Goal: Task Accomplishment & Management: Use online tool/utility

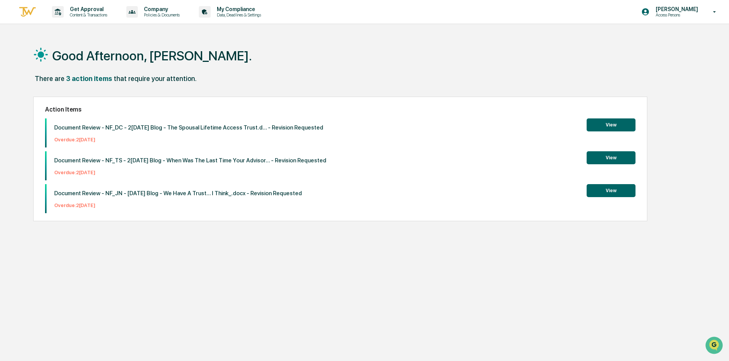
click at [601, 119] on button "View" at bounding box center [611, 124] width 49 height 13
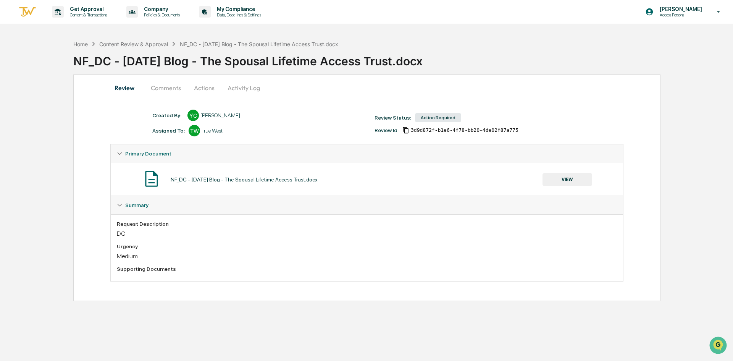
click at [208, 89] on button "Actions" at bounding box center [204, 88] width 34 height 18
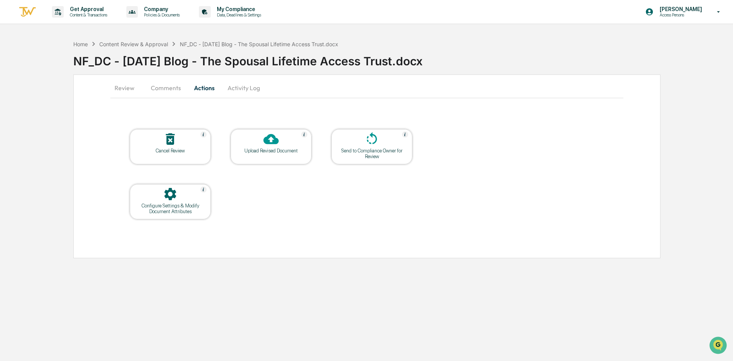
click at [176, 88] on button "Comments" at bounding box center [166, 88] width 42 height 18
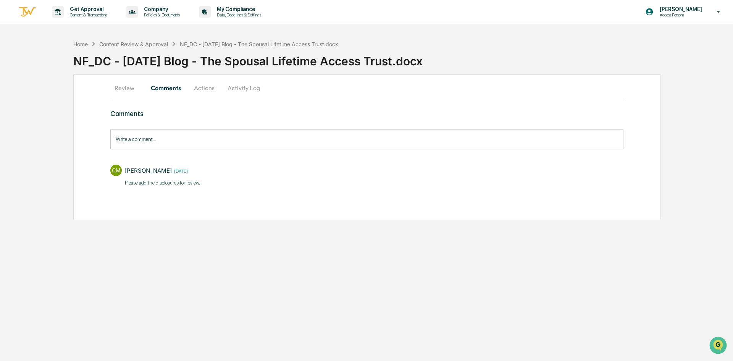
click at [133, 93] on button "Review" at bounding box center [127, 88] width 34 height 18
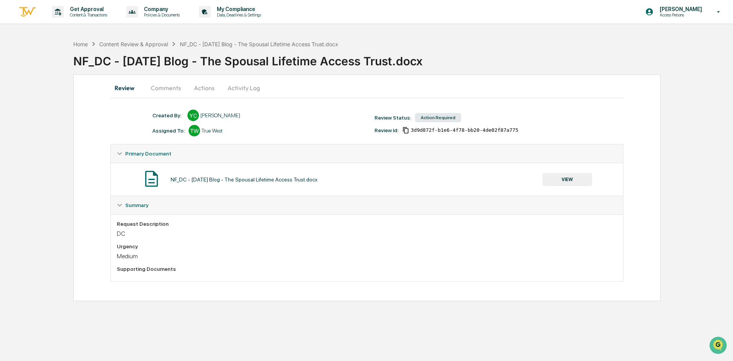
click at [151, 175] on img at bounding box center [151, 178] width 19 height 19
click at [578, 177] on button "VIEW" at bounding box center [568, 179] width 50 height 13
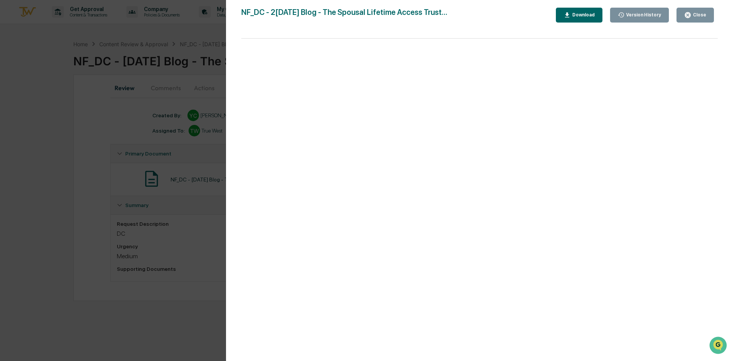
drag, startPoint x: 216, startPoint y: 178, endPoint x: 234, endPoint y: 164, distance: 23.2
click at [216, 178] on div "Version History 0[DATE]4:51 PM[PERSON_NAME] NF_DC - 2[DATE] Blog - The Spousal …" at bounding box center [366, 180] width 733 height 361
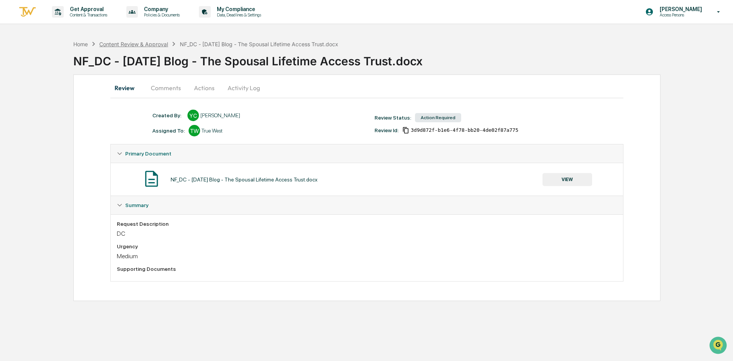
click at [132, 43] on div "Content Review & Approval" at bounding box center [133, 44] width 69 height 6
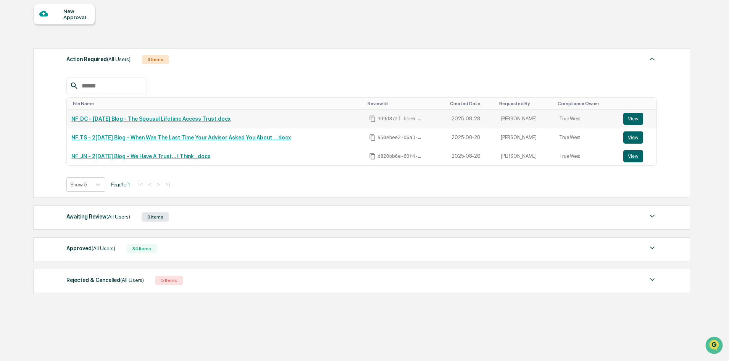
scroll to position [72, 0]
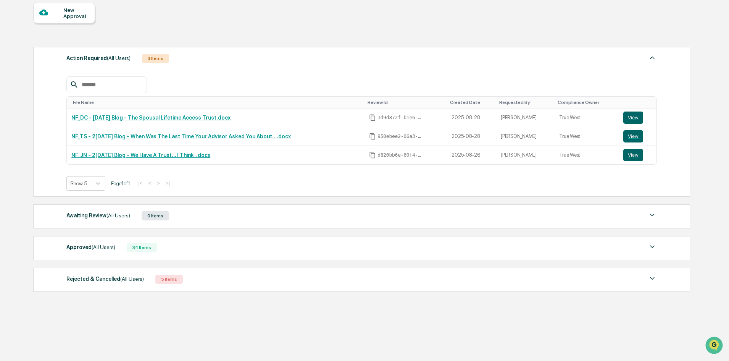
click at [250, 256] on div "Approved (All Users) 34 Items File Name Review Id Created Date Requested By Com…" at bounding box center [361, 248] width 657 height 24
click at [655, 246] on img at bounding box center [652, 246] width 9 height 9
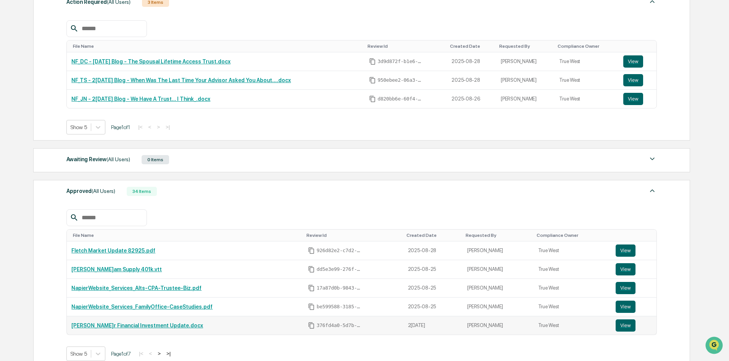
scroll to position [224, 0]
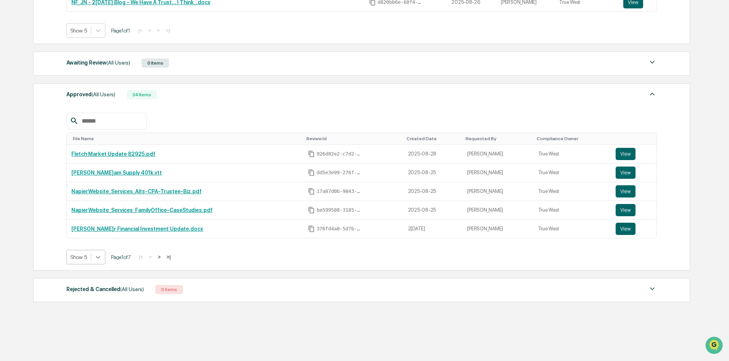
click at [99, 258] on icon at bounding box center [98, 257] width 8 height 8
click at [89, 299] on div "Show 20" at bounding box center [85, 299] width 39 height 12
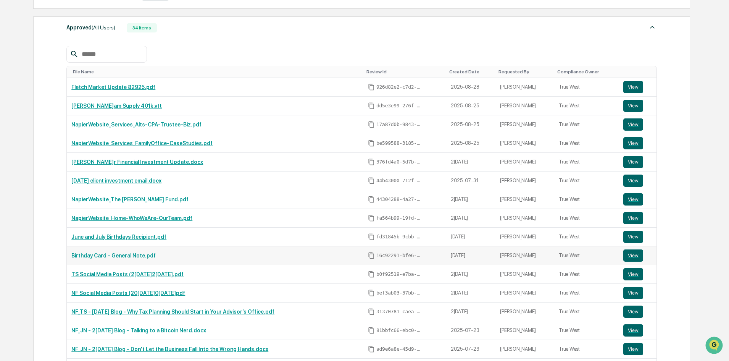
scroll to position [301, 0]
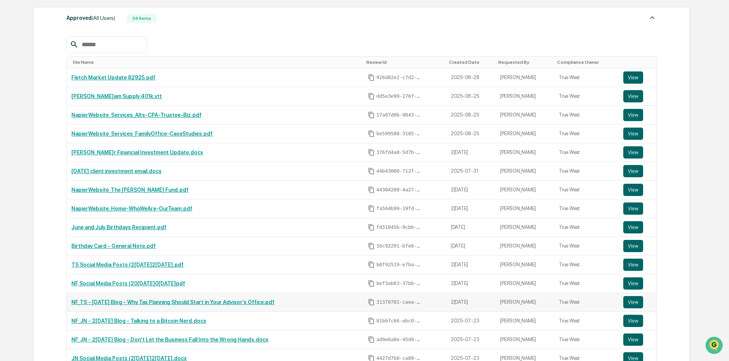
click at [155, 302] on link "NF_TS - [DATE] Blog - Why Tax Planning Should Start in Your Advisor’s Office.pdf" at bounding box center [172, 302] width 203 height 6
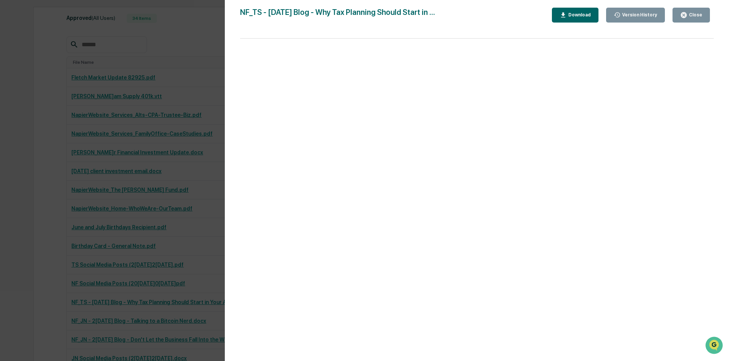
click at [703, 15] on button "Close" at bounding box center [691, 15] width 37 height 15
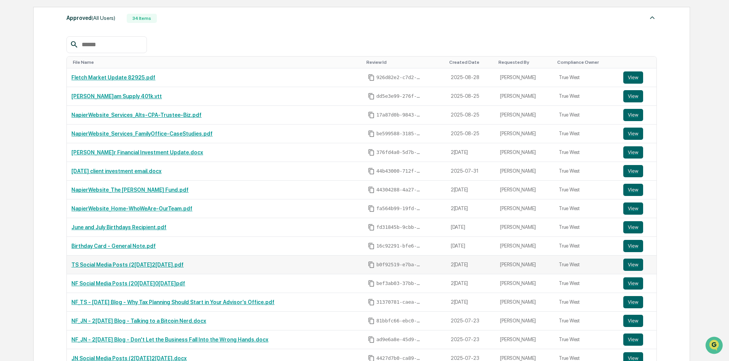
click at [111, 266] on link "TS Social Media Posts (2[DATE]2[DATE].pdf" at bounding box center [127, 265] width 112 height 6
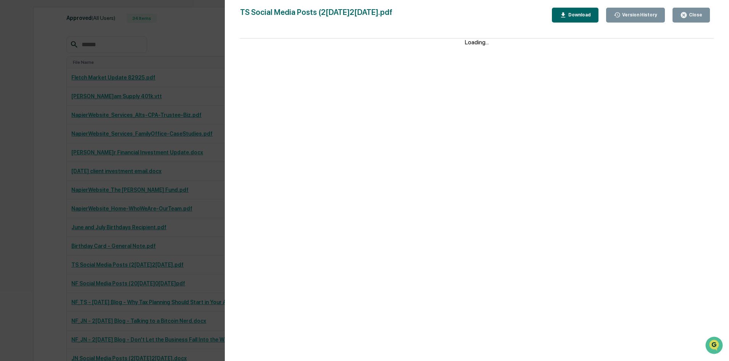
click at [679, 19] on button "Close" at bounding box center [691, 15] width 37 height 15
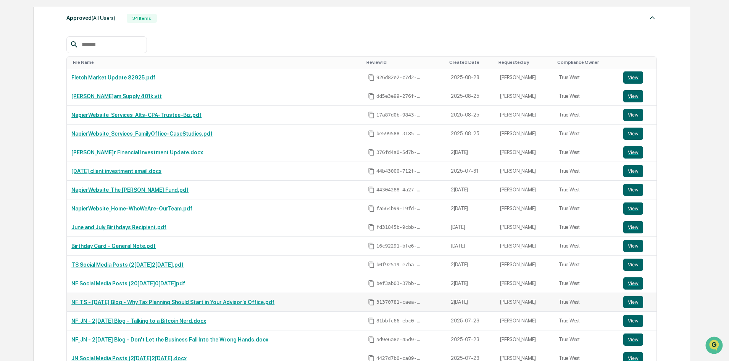
click at [218, 303] on link "NF_TS - [DATE] Blog - Why Tax Planning Should Start in Your Advisor’s Office.pdf" at bounding box center [172, 302] width 203 height 6
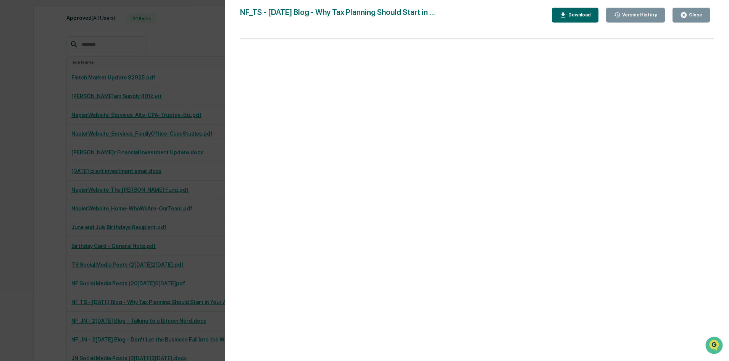
drag, startPoint x: 153, startPoint y: 35, endPoint x: 173, endPoint y: 34, distance: 20.6
click at [153, 35] on div "Version History 07[DATE]:20 P[PERSON_NAME] 07[DATE]:48 P[PERSON_NAME] 07[DATE]:…" at bounding box center [364, 180] width 729 height 361
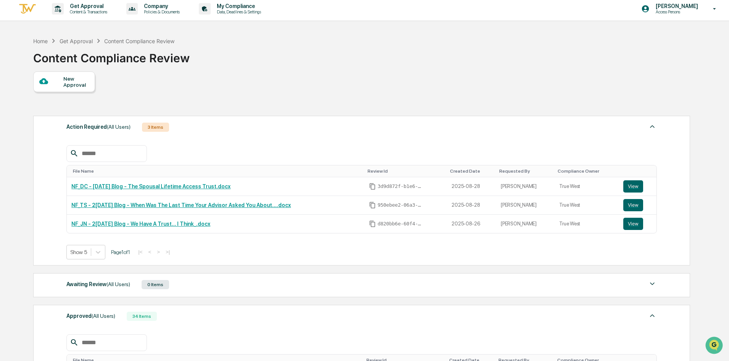
scroll to position [0, 0]
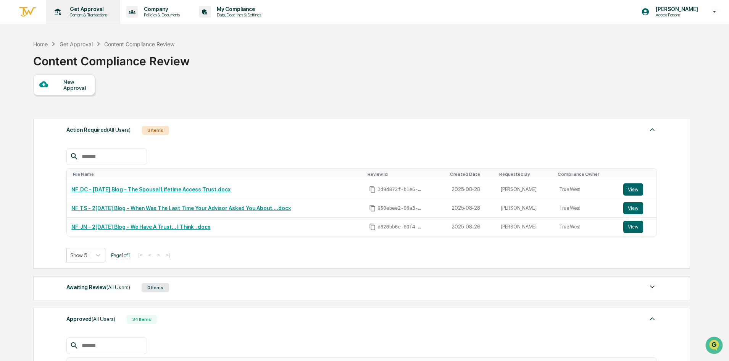
click at [86, 14] on p "Content & Transactions" at bounding box center [87, 14] width 47 height 5
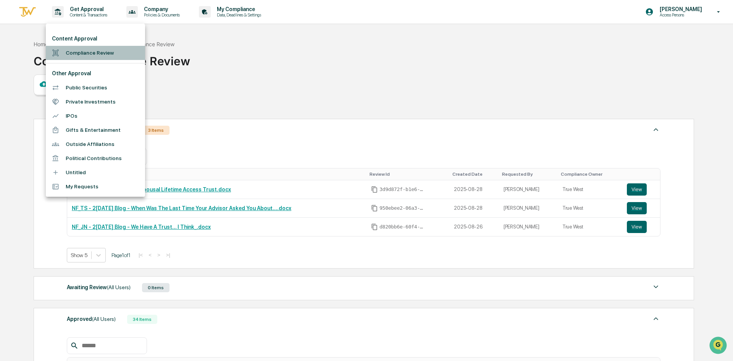
click at [96, 49] on li "Compliance Review" at bounding box center [95, 53] width 99 height 14
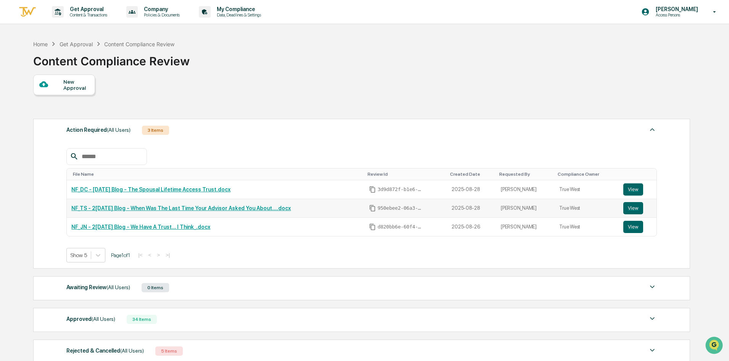
click at [252, 205] on link "NF_TS - 2[DATE] Blog - When Was The Last Time Your Advisor Asked You About....d…" at bounding box center [181, 208] width 220 height 6
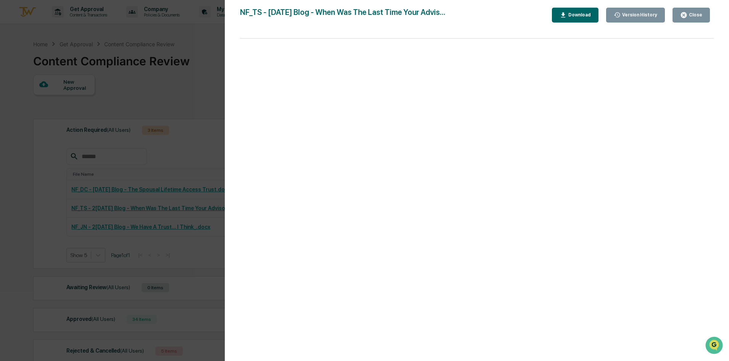
click at [132, 120] on div "Version History 0[DATE]4:51 PM[PERSON_NAME] NF_TS - 2[DATE] Blog - When Was The…" at bounding box center [364, 180] width 729 height 361
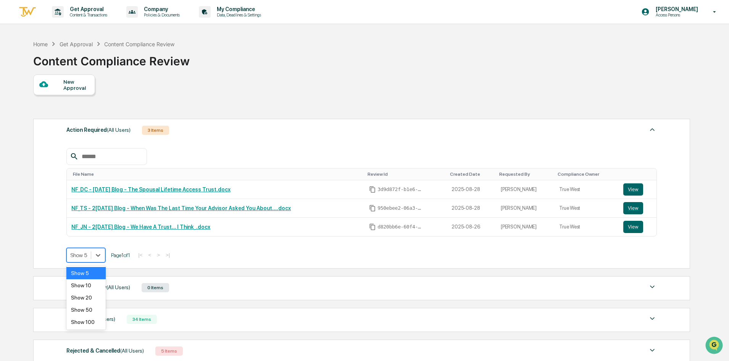
click at [85, 256] on div at bounding box center [79, 255] width 16 height 8
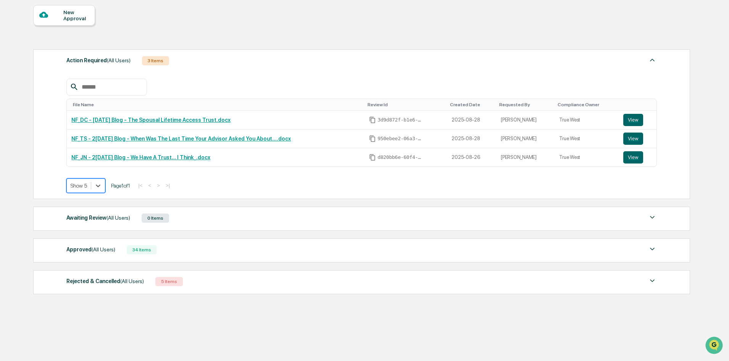
scroll to position [72, 0]
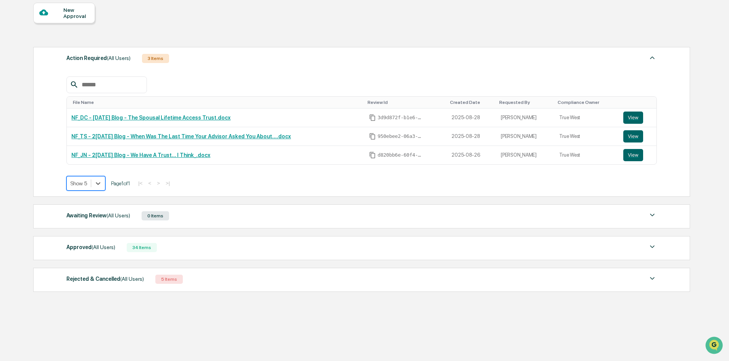
click at [209, 282] on div "Rejected & Cancelled (All Users) 5 Items" at bounding box center [361, 279] width 591 height 11
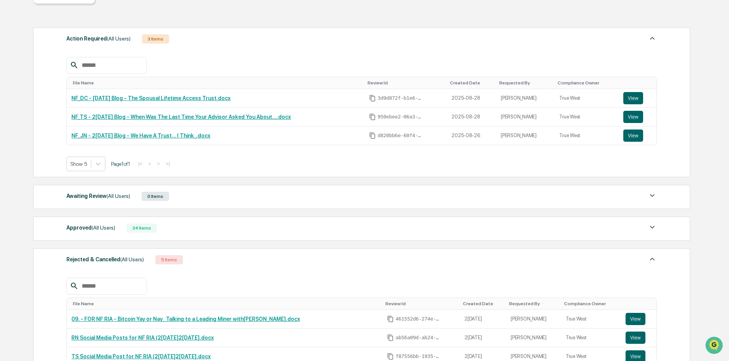
scroll to position [34, 0]
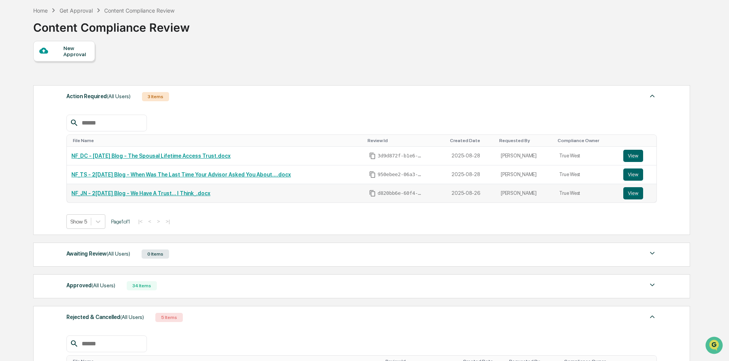
click at [197, 195] on link "NF_JN - 2[DATE] Blog - We Have A Trust… I Think_.docx" at bounding box center [140, 193] width 139 height 6
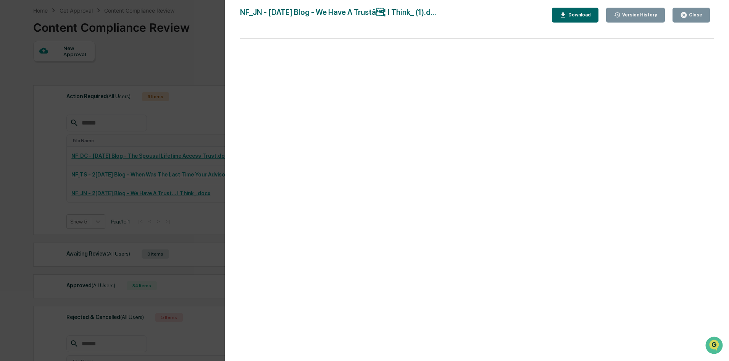
drag, startPoint x: 160, startPoint y: 147, endPoint x: 166, endPoint y: 148, distance: 6.2
click at [160, 147] on div "Version History 0[DATE]2:23 PM[PERSON_NAME] 0[DATE]5:12 PM[PERSON_NAME] NF_JN -…" at bounding box center [364, 180] width 729 height 361
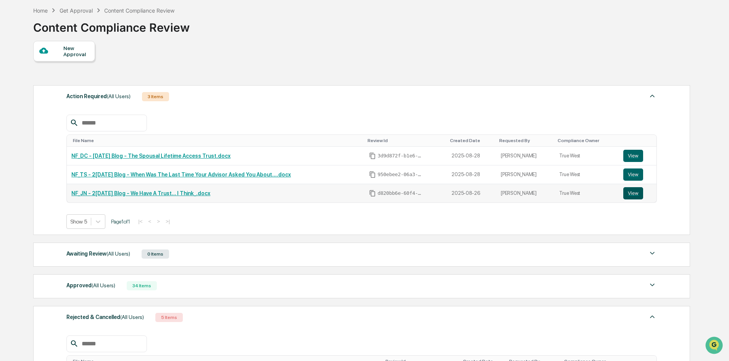
click at [633, 197] on button "View" at bounding box center [633, 193] width 20 height 12
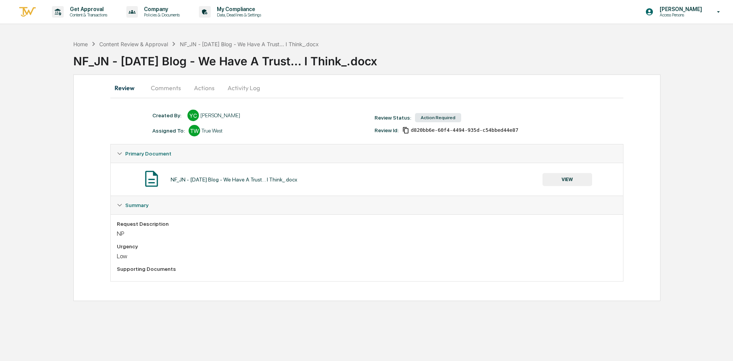
click at [164, 91] on button "Comments" at bounding box center [166, 88] width 42 height 18
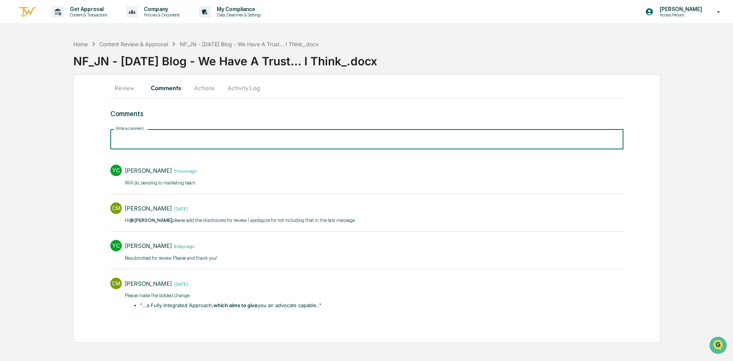
click at [155, 141] on input "Write a comment..." at bounding box center [366, 139] width 513 height 20
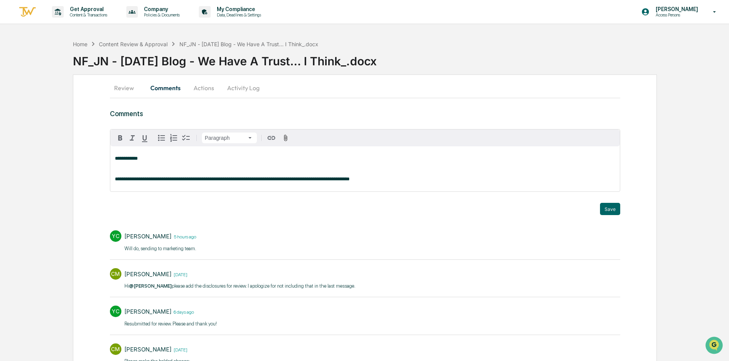
click at [282, 181] on span "**********" at bounding box center [232, 178] width 235 height 5
click at [278, 181] on span "**********" at bounding box center [232, 178] width 235 height 5
drag, startPoint x: 384, startPoint y: 179, endPoint x: 107, endPoint y: 156, distance: 278.5
click at [107, 156] on div "**********" at bounding box center [365, 241] width 584 height 334
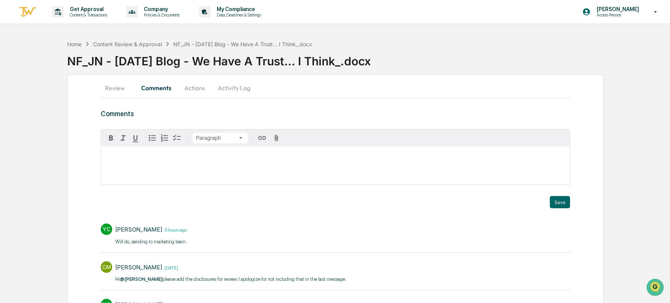
click at [194, 90] on button "Actions" at bounding box center [195, 88] width 34 height 18
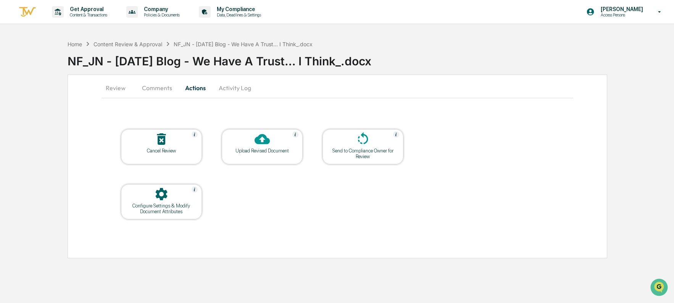
click at [268, 152] on div "Upload Revised Document" at bounding box center [262, 151] width 69 height 6
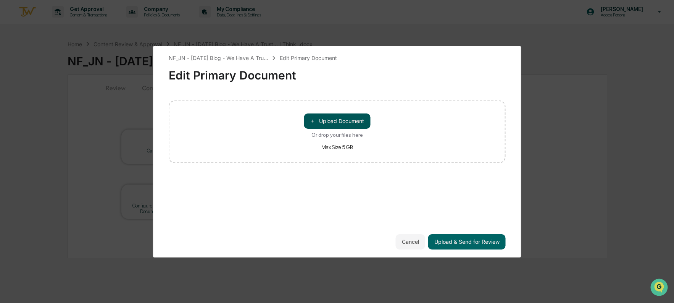
click at [327, 125] on button "＋ Upload Document" at bounding box center [337, 120] width 66 height 15
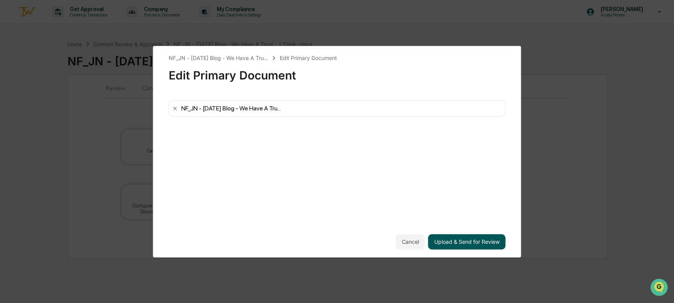
click at [476, 249] on button "Upload & Send for Review" at bounding box center [467, 241] width 78 height 15
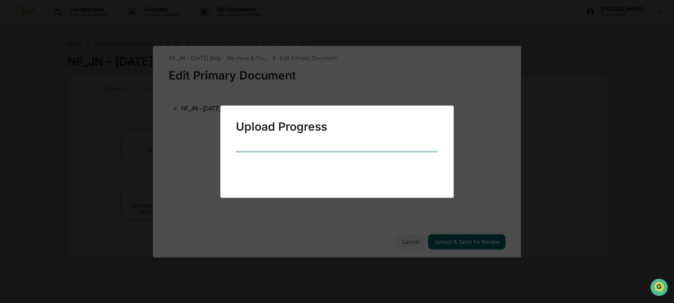
click at [472, 245] on div "Upload Progress" at bounding box center [337, 151] width 674 height 303
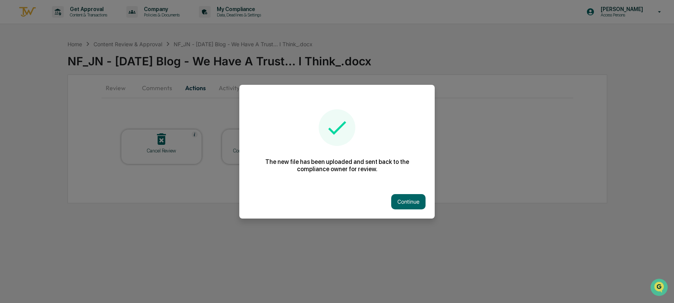
click at [413, 199] on button "Continue" at bounding box center [408, 201] width 34 height 15
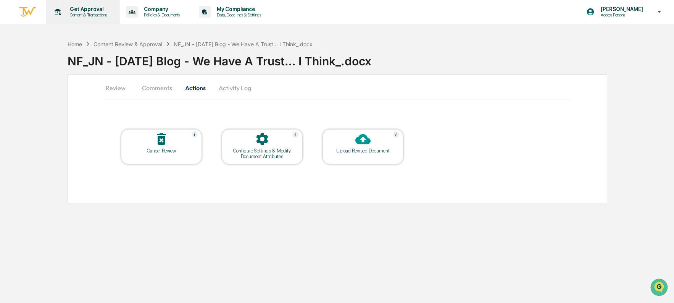
click at [98, 17] on p "Content & Transactions" at bounding box center [87, 14] width 47 height 5
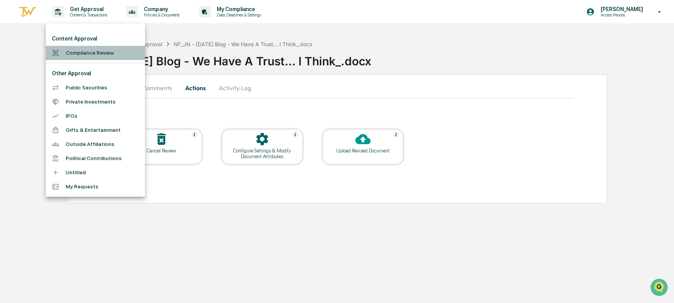
click at [90, 48] on li "Compliance Review" at bounding box center [95, 53] width 99 height 14
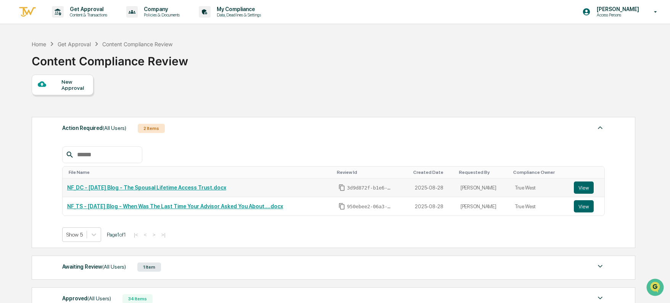
click at [220, 186] on link "NF_DC - [DATE] Blog - The Spousal Lifetime Access Trust.docx" at bounding box center [146, 187] width 159 height 6
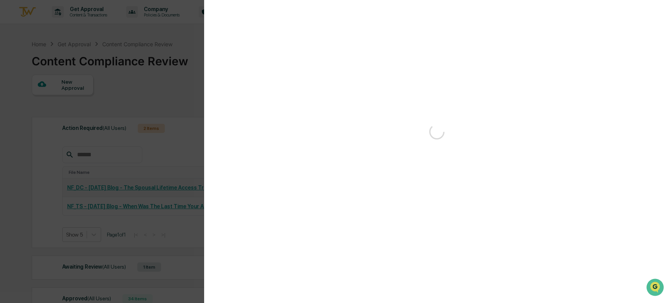
click at [220, 186] on div "Version History 08/28/2025, 04:51 PM Yoyo Chen" at bounding box center [335, 151] width 670 height 303
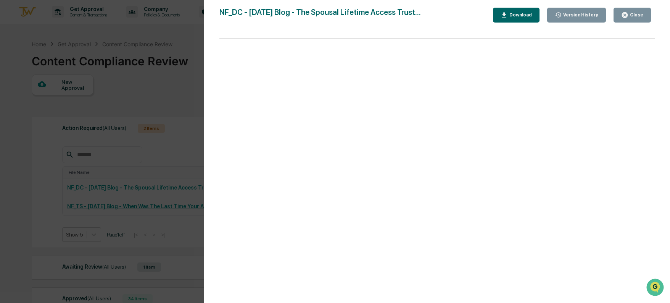
click at [169, 45] on div "Version History 0[DATE]4:51 PM[PERSON_NAME] NF_DC - 2[DATE] Blog - The Spousal …" at bounding box center [335, 151] width 670 height 303
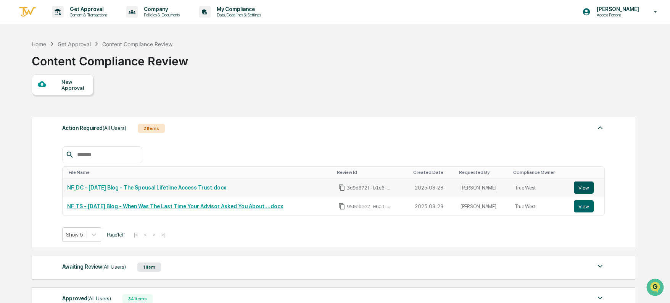
click at [586, 187] on button "View" at bounding box center [584, 187] width 20 height 12
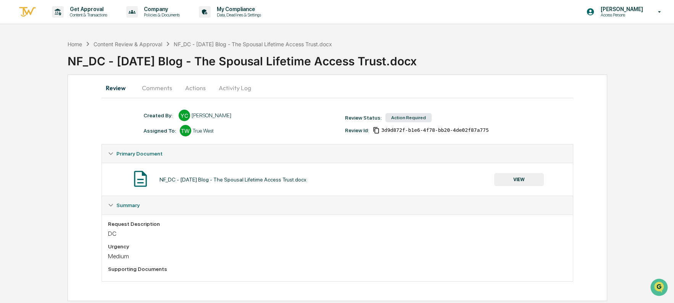
click at [191, 89] on button "Actions" at bounding box center [195, 88] width 34 height 18
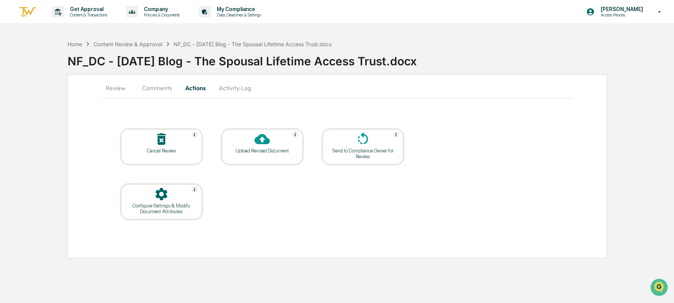
click at [252, 153] on div "Upload Revised Document" at bounding box center [262, 146] width 81 height 35
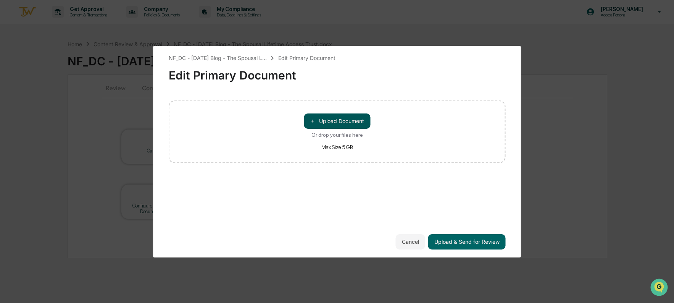
click at [324, 121] on button "＋ Upload Document" at bounding box center [337, 120] width 66 height 15
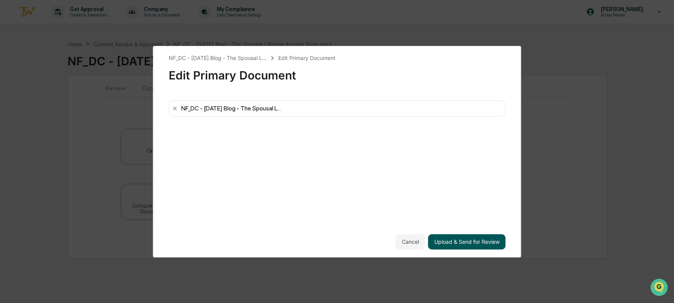
click at [456, 239] on button "Upload & Send for Review" at bounding box center [467, 241] width 78 height 15
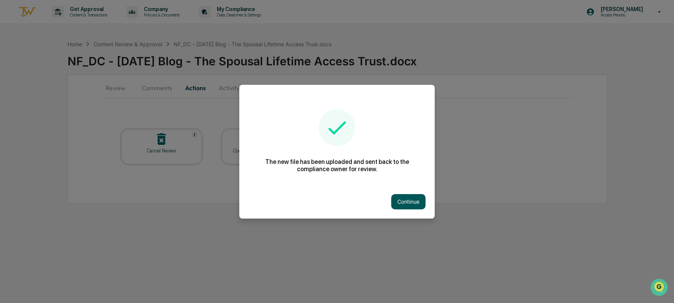
click at [407, 205] on button "Continue" at bounding box center [408, 201] width 34 height 15
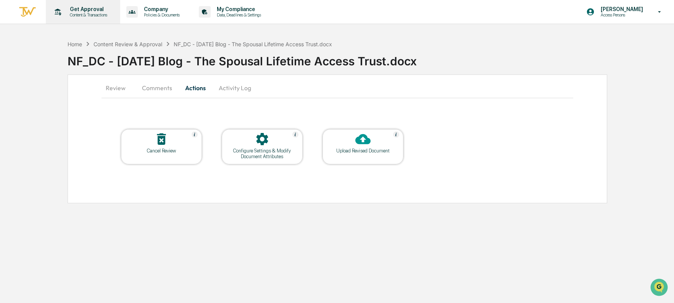
click at [87, 13] on p "Content & Transactions" at bounding box center [87, 14] width 47 height 5
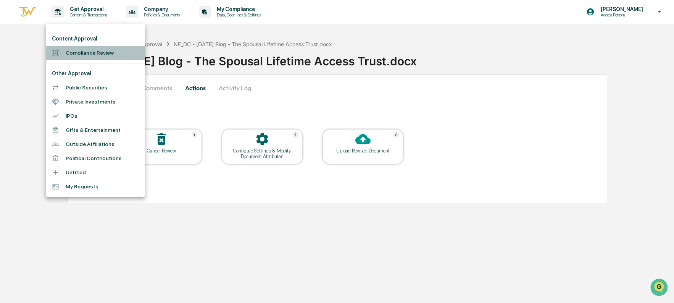
click at [77, 55] on li "Compliance Review" at bounding box center [95, 53] width 99 height 14
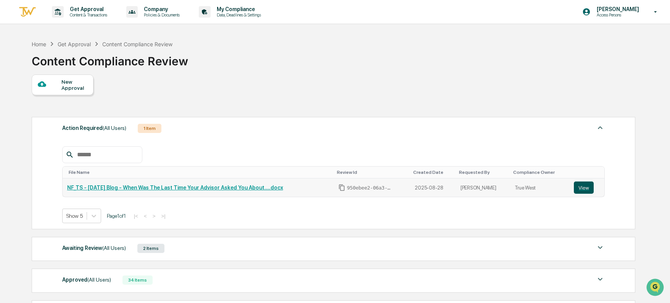
click at [581, 187] on button "View" at bounding box center [584, 187] width 20 height 12
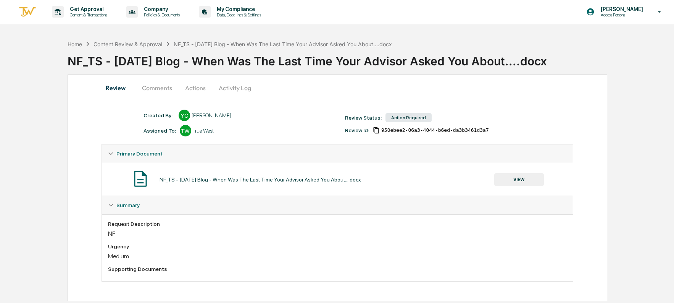
click at [194, 86] on button "Actions" at bounding box center [195, 88] width 34 height 18
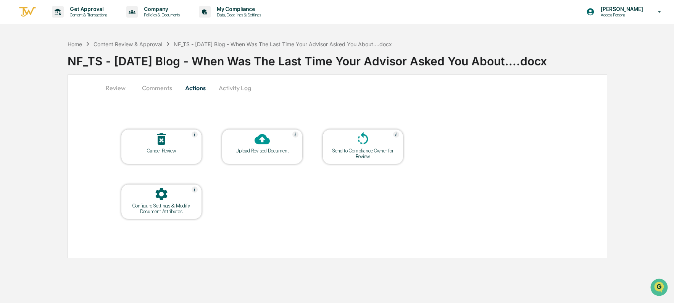
click at [260, 142] on icon at bounding box center [262, 139] width 15 height 10
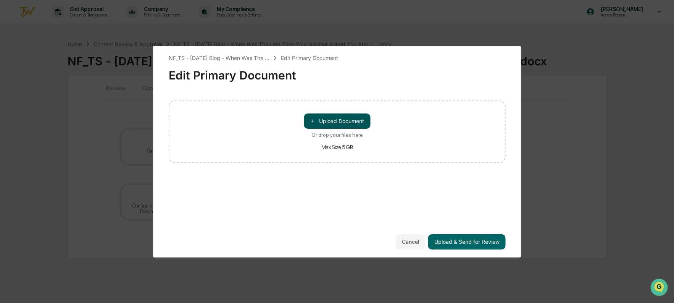
click at [330, 124] on button "＋ Upload Document" at bounding box center [337, 120] width 66 height 15
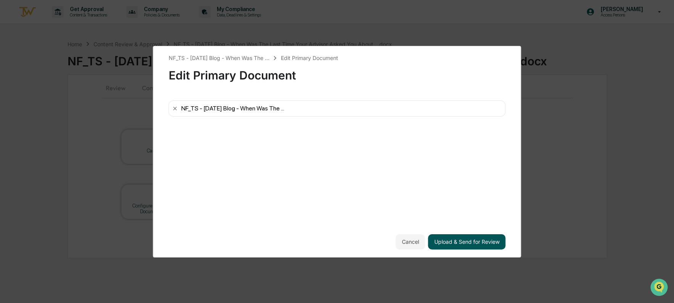
click at [438, 241] on button "Upload & Send for Review" at bounding box center [467, 241] width 78 height 15
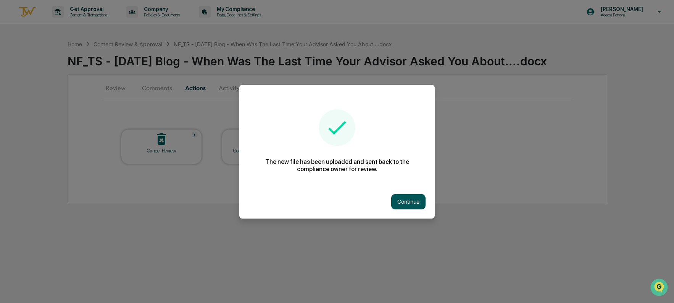
click at [416, 199] on button "Continue" at bounding box center [408, 201] width 34 height 15
